Goal: Transaction & Acquisition: Subscribe to service/newsletter

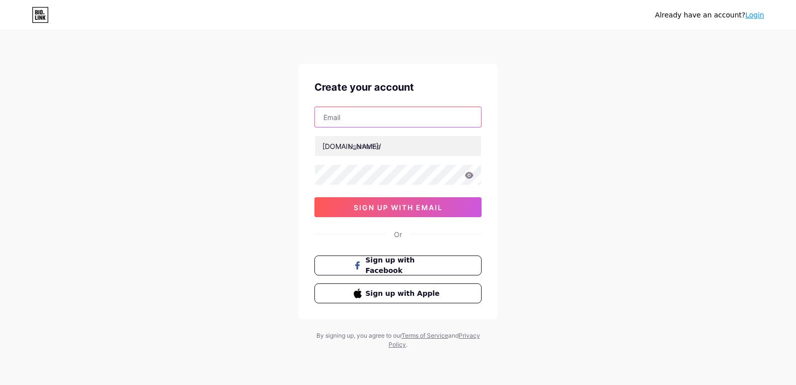
click at [360, 114] on input "text" at bounding box center [398, 117] width 166 height 20
type input "[EMAIL_ADDRESS][DOMAIN_NAME]"
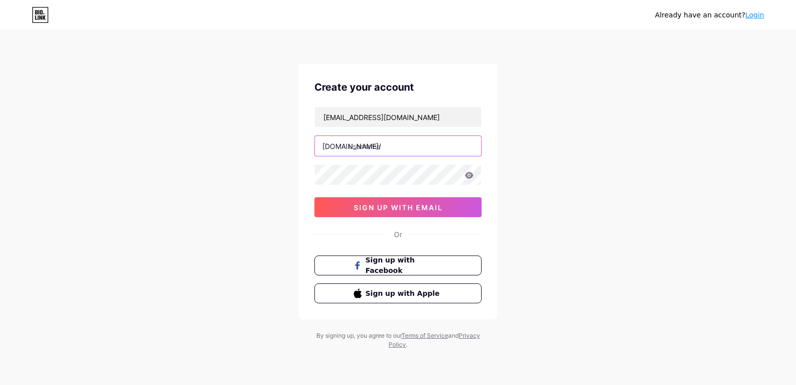
click at [372, 150] on input "text" at bounding box center [398, 146] width 166 height 20
type input "mankindrehabcentre"
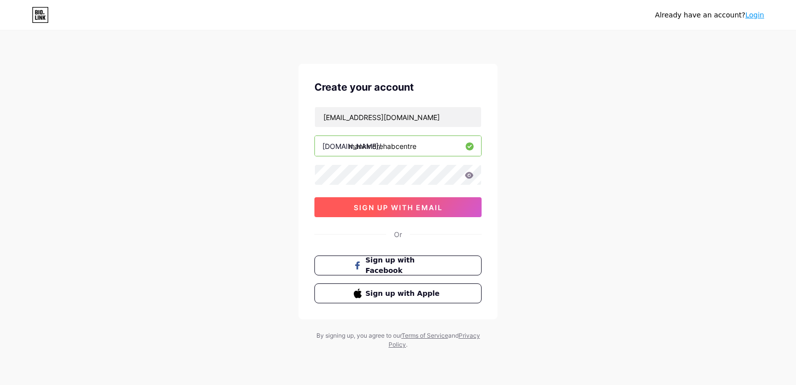
click at [365, 214] on button "sign up with email" at bounding box center [398, 207] width 167 height 20
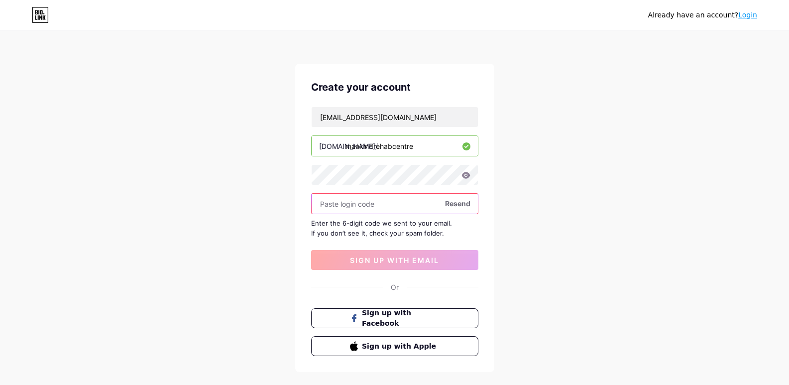
click at [354, 206] on input "text" at bounding box center [395, 204] width 166 height 20
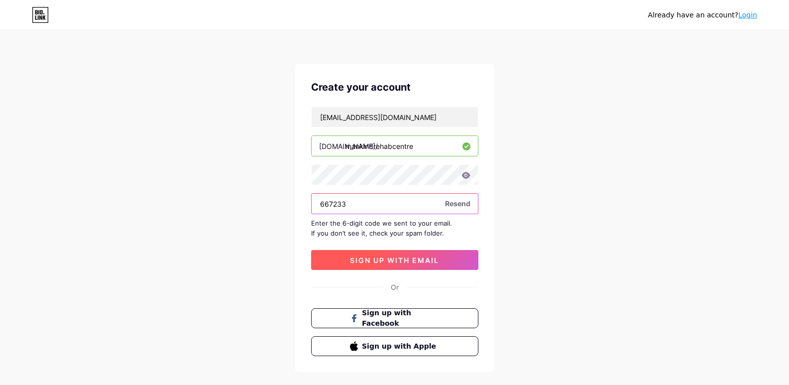
type input "667233"
click at [370, 262] on span "sign up with email" at bounding box center [394, 260] width 89 height 8
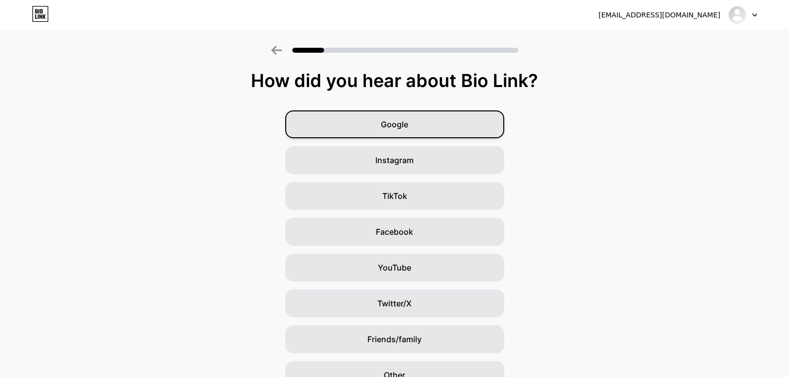
click at [412, 116] on div "Google" at bounding box center [394, 124] width 219 height 28
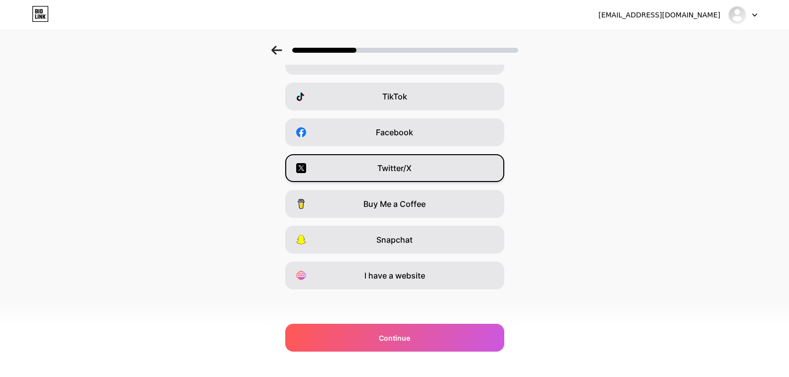
scroll to position [102, 0]
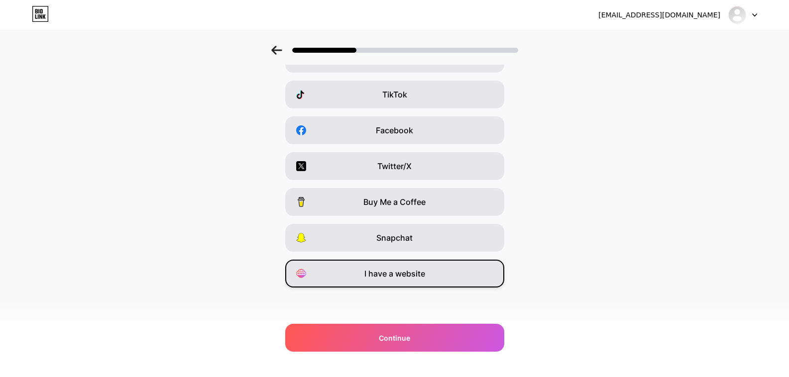
click at [403, 273] on span "I have a website" at bounding box center [394, 274] width 61 height 12
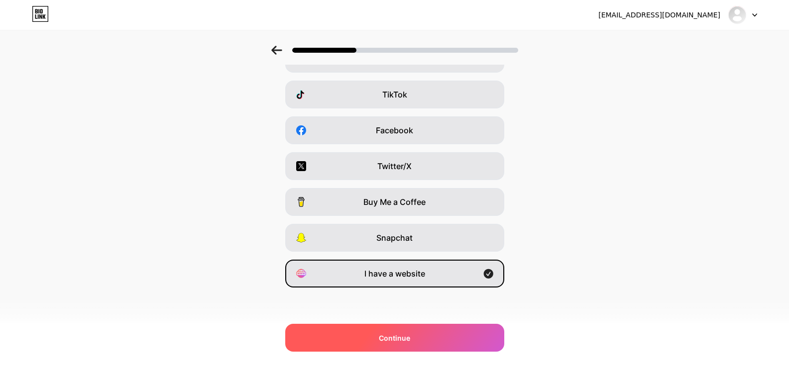
click at [406, 341] on span "Continue" at bounding box center [394, 338] width 31 height 10
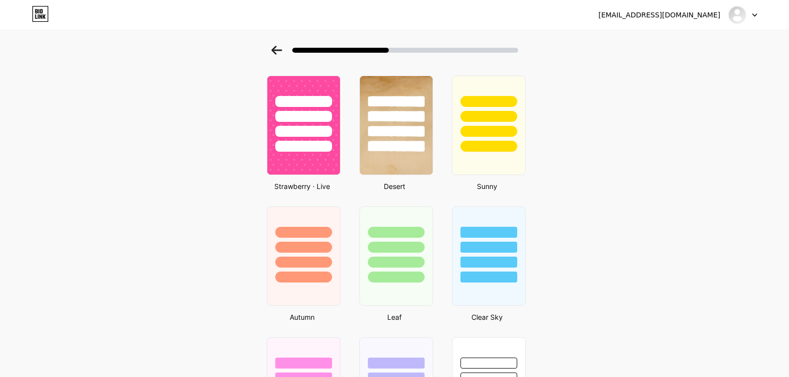
scroll to position [597, 0]
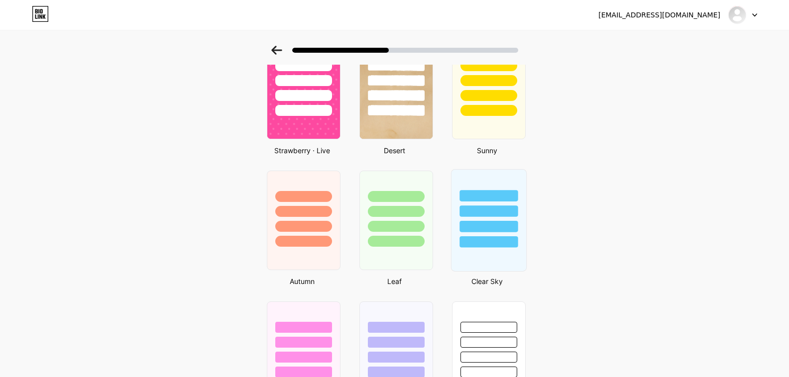
click at [465, 182] on div at bounding box center [488, 209] width 75 height 78
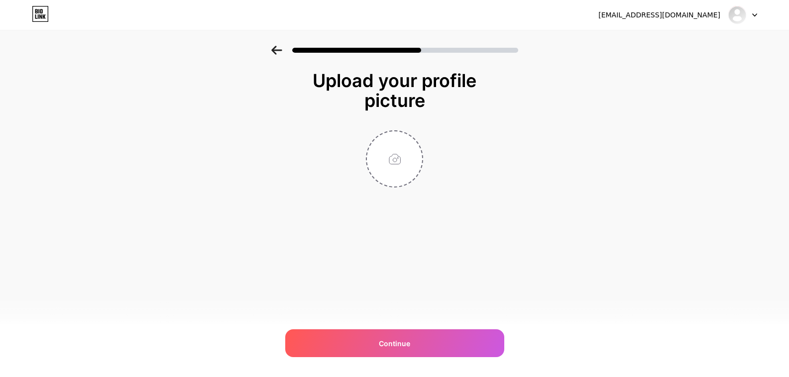
scroll to position [0, 0]
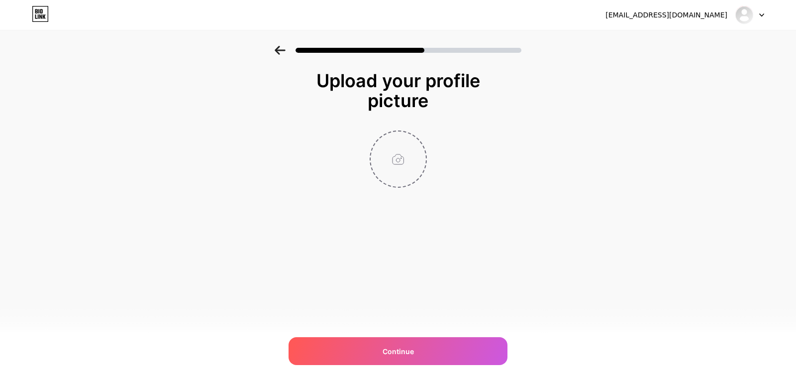
click at [393, 159] on input "file" at bounding box center [398, 158] width 55 height 55
type input "C:\fakepath\Mankind Rehab Icon.png"
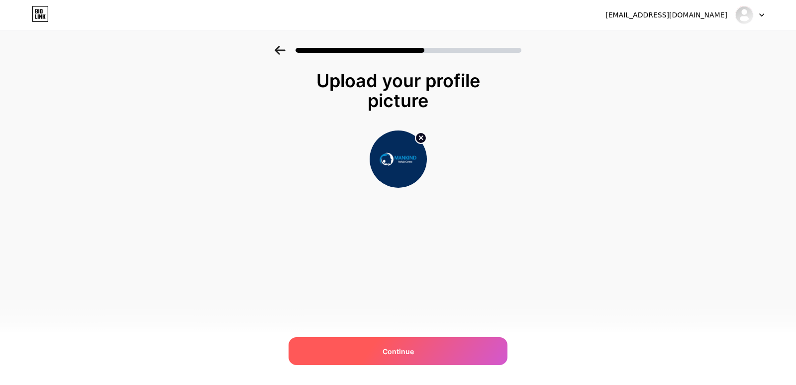
click at [395, 350] on span "Continue" at bounding box center [398, 351] width 31 height 10
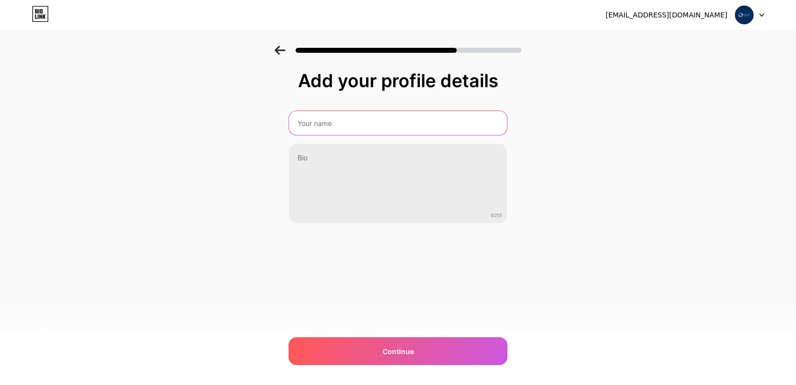
click at [341, 128] on input "text" at bounding box center [398, 123] width 218 height 24
type input "Mankind Rehab Centre"
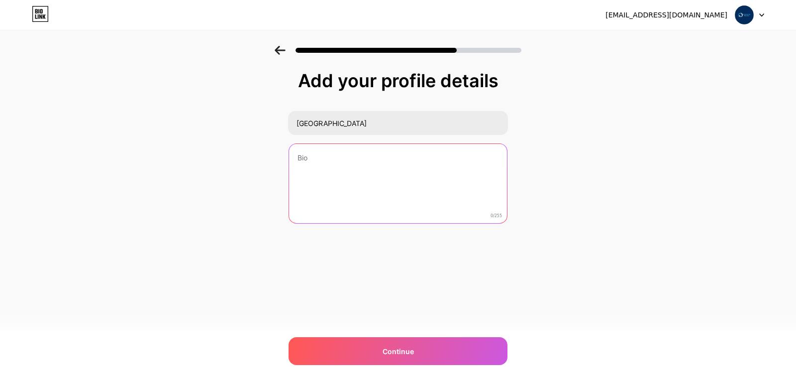
click at [338, 166] on textarea at bounding box center [398, 184] width 218 height 80
paste textarea "Mankind Rehab Centre is Brampton's top-rated multidisciplinary clinic. We offer…"
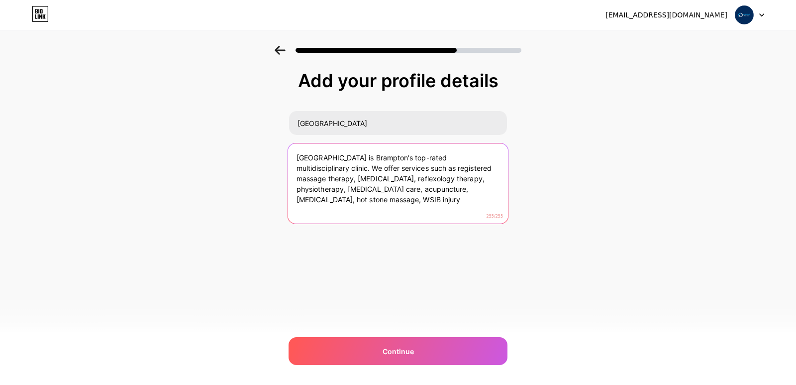
drag, startPoint x: 439, startPoint y: 199, endPoint x: 389, endPoint y: 205, distance: 50.1
click at [389, 205] on textarea "Mankind Rehab Centre is Brampton's top-rated multidisciplinary clinic. We offer…" at bounding box center [398, 183] width 220 height 81
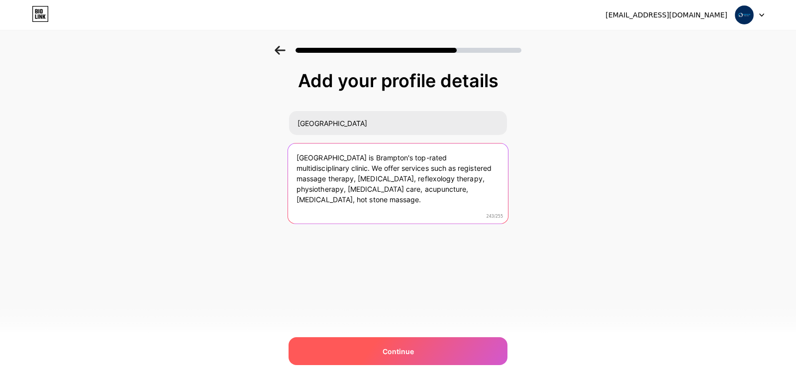
type textarea "Mankind Rehab Centre is Brampton's top-rated multidisciplinary clinic. We offer…"
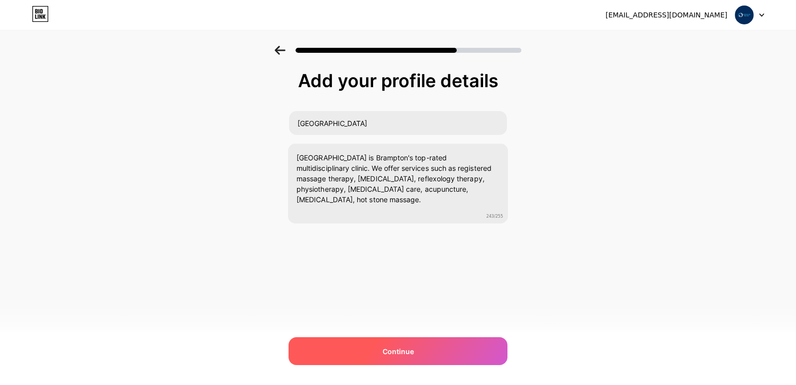
click at [402, 346] on span "Continue" at bounding box center [398, 351] width 31 height 10
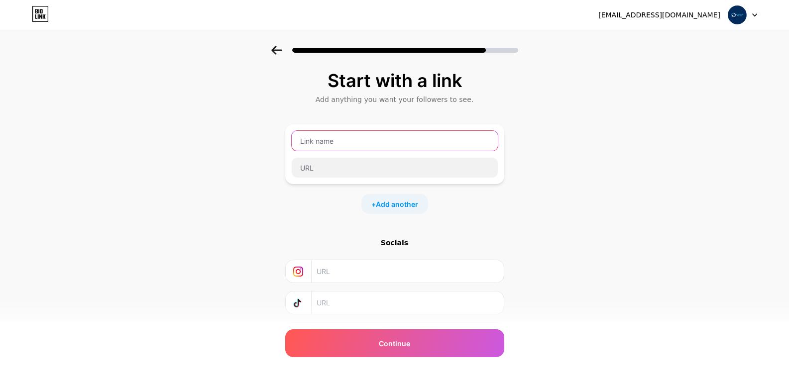
click at [336, 138] on input "text" at bounding box center [395, 141] width 206 height 20
type input "Facebook"
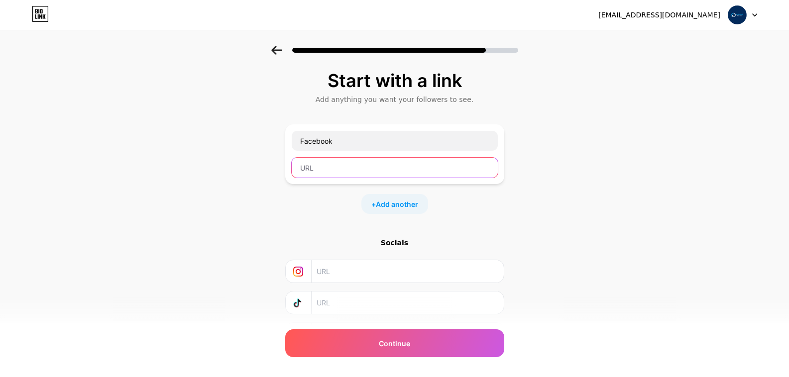
click at [338, 163] on input "text" at bounding box center [395, 168] width 206 height 20
paste input "https://www.facebook.com/mankindrehabcentre/"
type input "https://www.facebook.com/mankindrehabcentre/"
click at [407, 205] on span "Add another" at bounding box center [397, 204] width 42 height 10
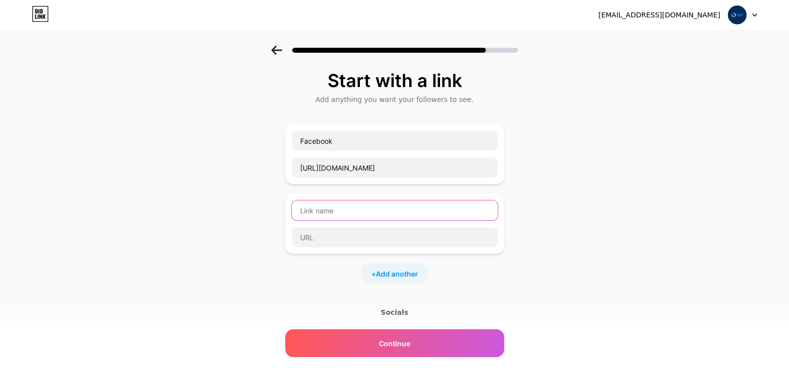
click at [364, 201] on input "text" at bounding box center [395, 211] width 206 height 20
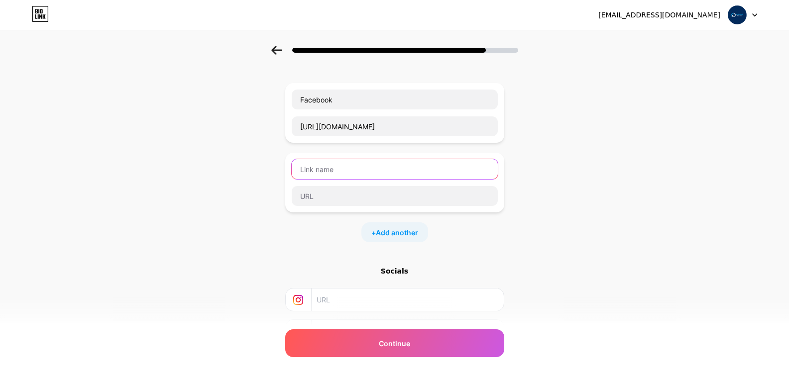
scroll to position [128, 0]
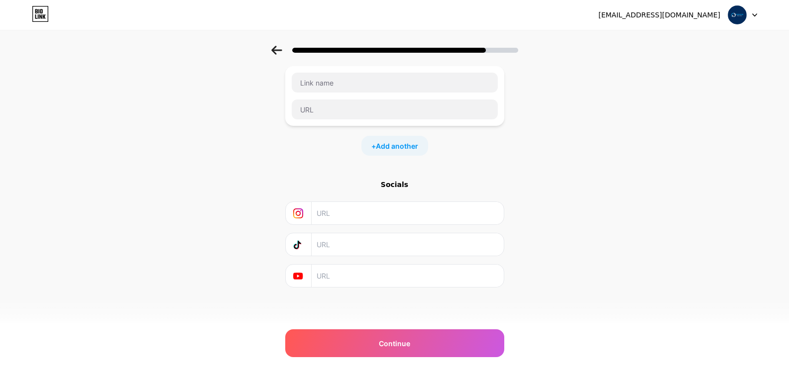
click at [351, 217] on input "text" at bounding box center [407, 213] width 181 height 22
paste input "https://www.instagram.com/mankind_rehab/"
type input "https://www.instagram.com/mankind_rehab/"
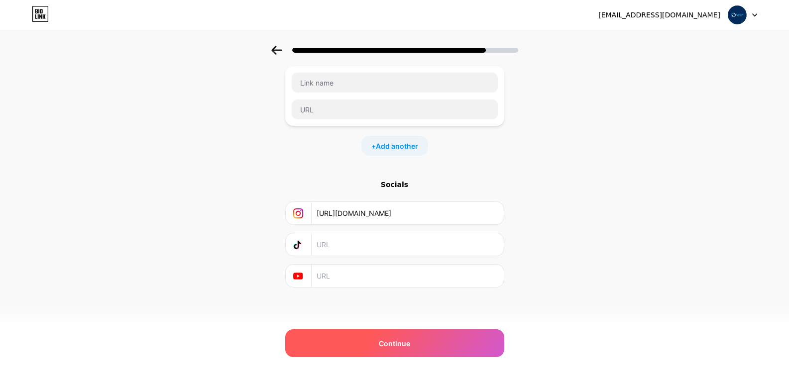
click at [405, 344] on span "Continue" at bounding box center [394, 343] width 31 height 10
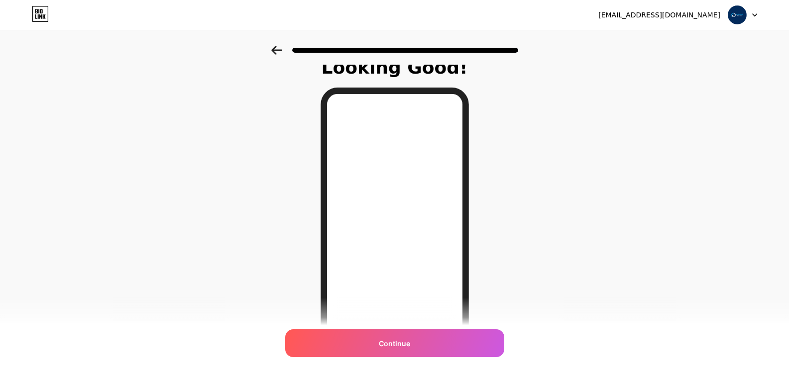
scroll to position [50, 0]
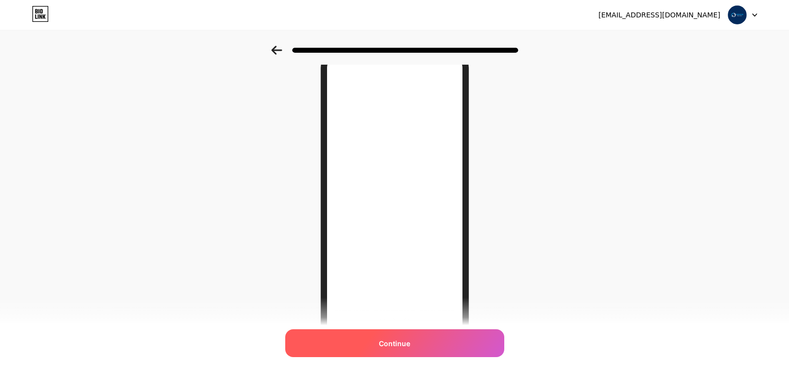
click at [398, 340] on span "Continue" at bounding box center [394, 343] width 31 height 10
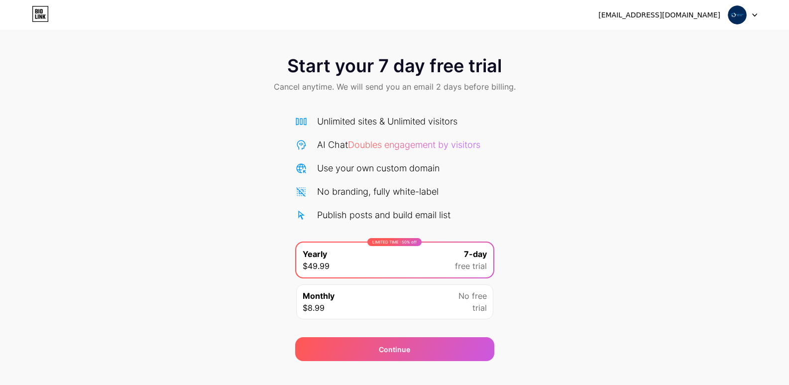
click at [752, 14] on icon at bounding box center [754, 15] width 4 height 2
click at [660, 17] on div "[EMAIL_ADDRESS][DOMAIN_NAME]" at bounding box center [659, 15] width 122 height 10
click at [610, 226] on div "Start your 7 day free trial Cancel anytime. We will send you an email 2 days be…" at bounding box center [394, 203] width 789 height 315
click at [36, 12] on icon at bounding box center [36, 11] width 2 height 4
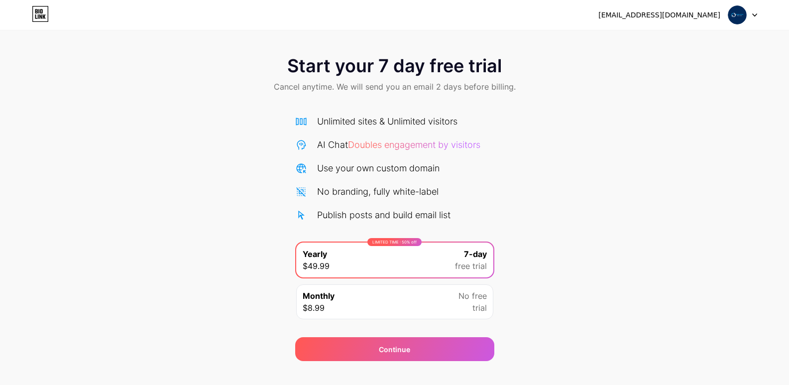
click at [476, 301] on span "No free" at bounding box center [472, 296] width 28 height 12
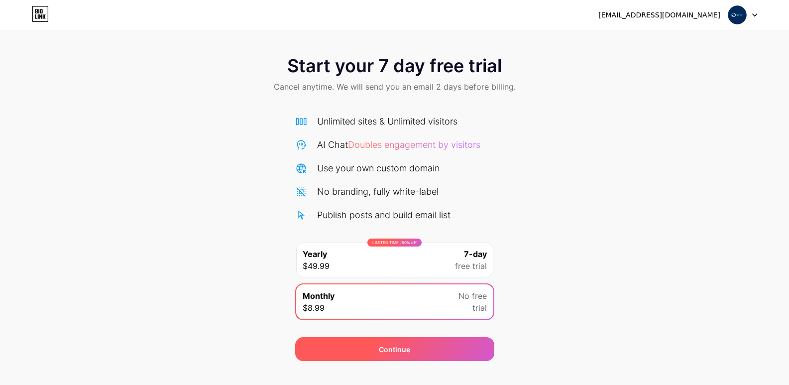
click at [469, 344] on div "Continue" at bounding box center [394, 349] width 199 height 24
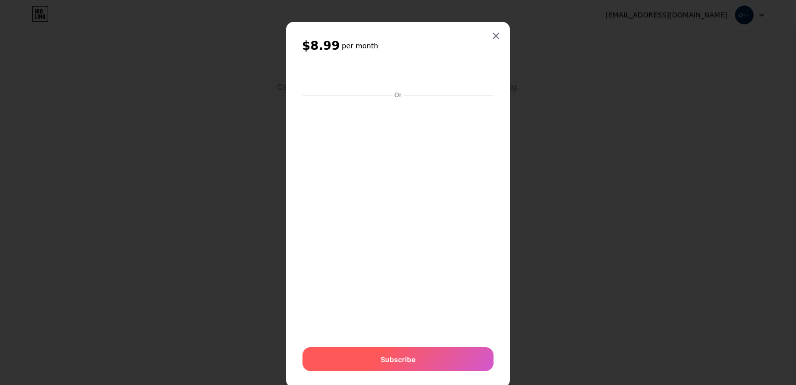
click at [402, 359] on span "Subscribe" at bounding box center [398, 359] width 35 height 10
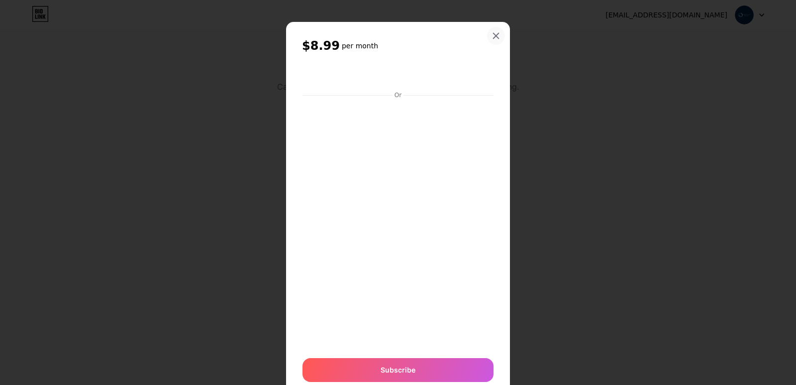
click at [494, 36] on icon at bounding box center [496, 36] width 8 height 8
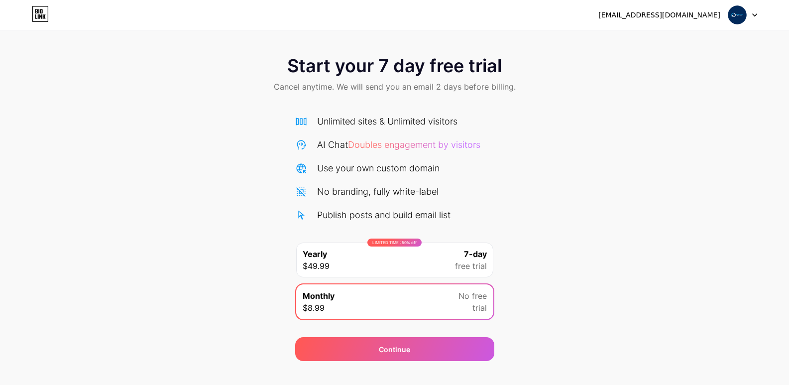
drag, startPoint x: 649, startPoint y: 233, endPoint x: 652, endPoint y: 165, distance: 68.7
click at [650, 231] on div "Start your 7 day free trial Cancel anytime. We will send you an email 2 days be…" at bounding box center [394, 203] width 789 height 315
click at [743, 18] on img at bounding box center [737, 14] width 19 height 19
click at [755, 14] on icon at bounding box center [754, 14] width 5 height 3
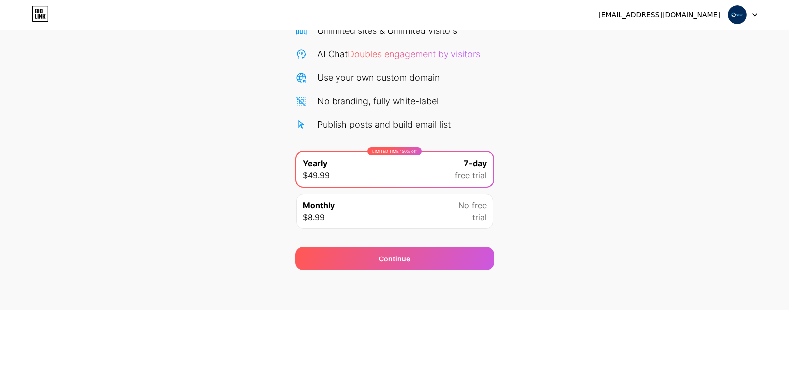
scroll to position [16, 0]
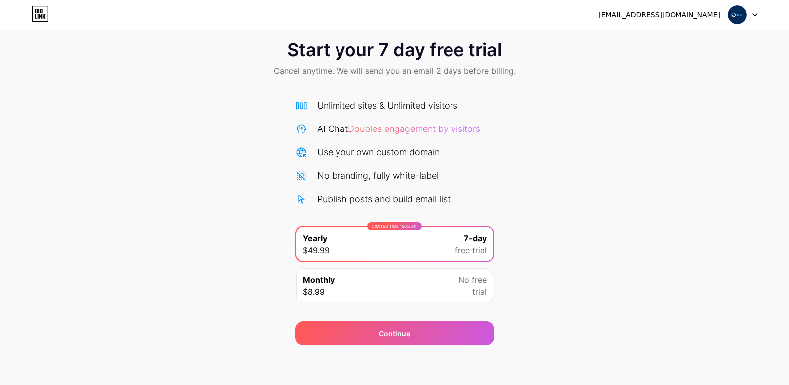
click at [394, 203] on div "Publish posts and build email list" at bounding box center [383, 198] width 133 height 13
click at [376, 133] on span "Doubles engagement by visitors" at bounding box center [414, 128] width 132 height 10
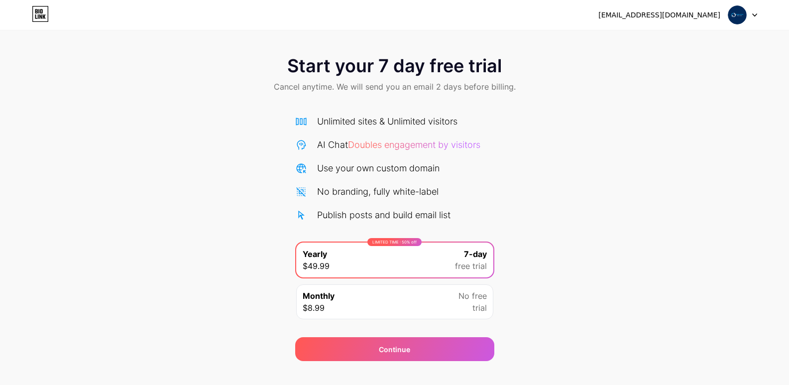
drag, startPoint x: 493, startPoint y: 86, endPoint x: 668, endPoint y: 47, distance: 179.4
click at [503, 86] on span "Cancel anytime. We will send you an email 2 days before billing." at bounding box center [395, 87] width 242 height 12
click at [736, 13] on img at bounding box center [737, 14] width 19 height 19
